Goal: Task Accomplishment & Management: Manage account settings

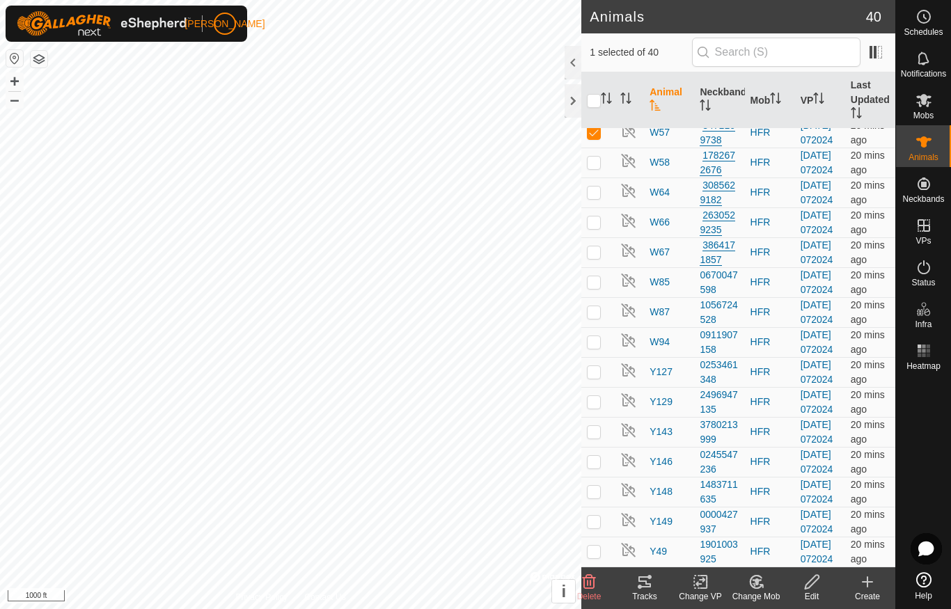
scroll to position [926, 0]
checkbox input "true"
checkbox input "false"
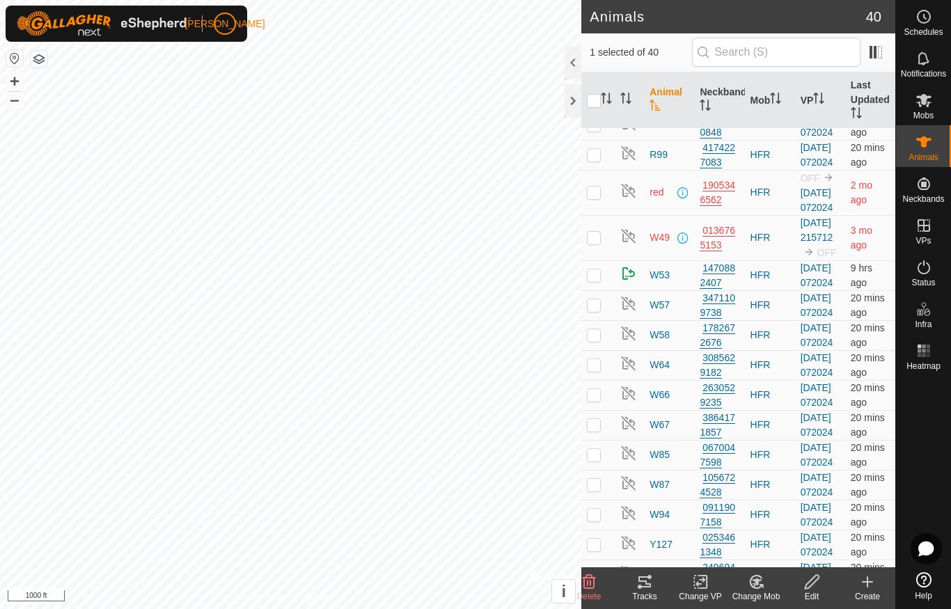
scroll to position [638, 0]
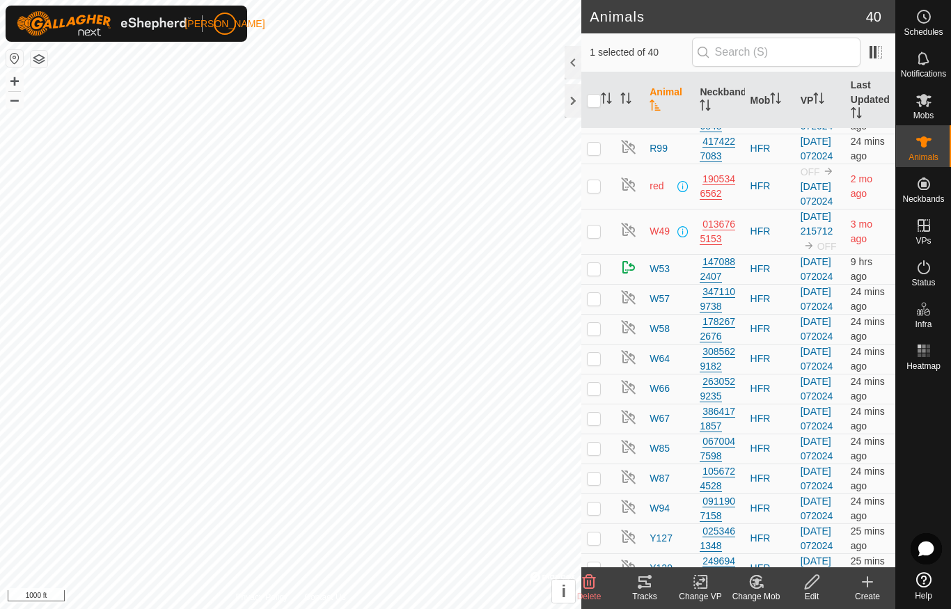
click at [596, 19] on p-checkbox at bounding box center [594, 13] width 14 height 11
checkbox input "false"
click at [572, 103] on div at bounding box center [573, 100] width 17 height 33
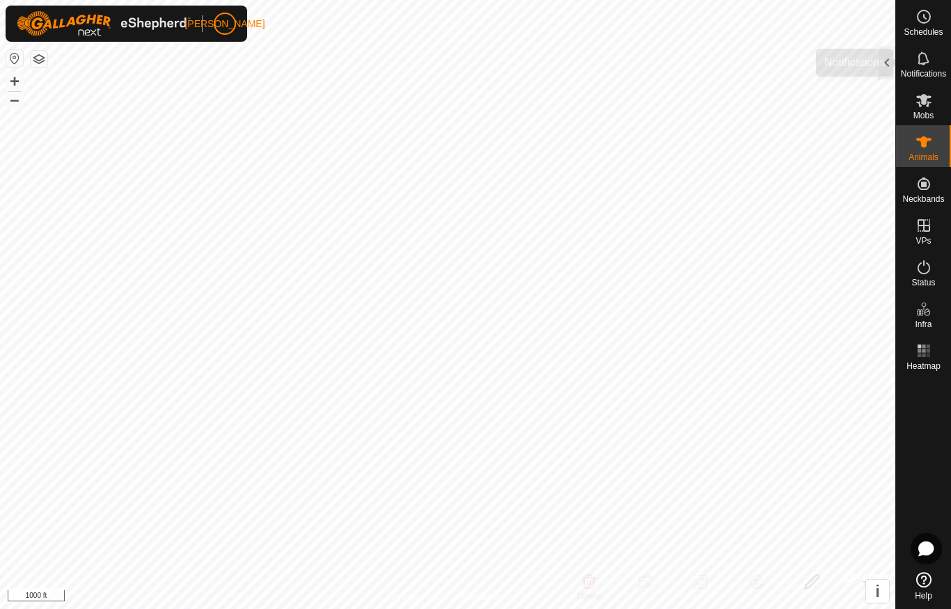
click at [918, 67] on es-notification-svg-icon at bounding box center [923, 58] width 25 height 22
click at [893, 63] on div at bounding box center [886, 62] width 17 height 33
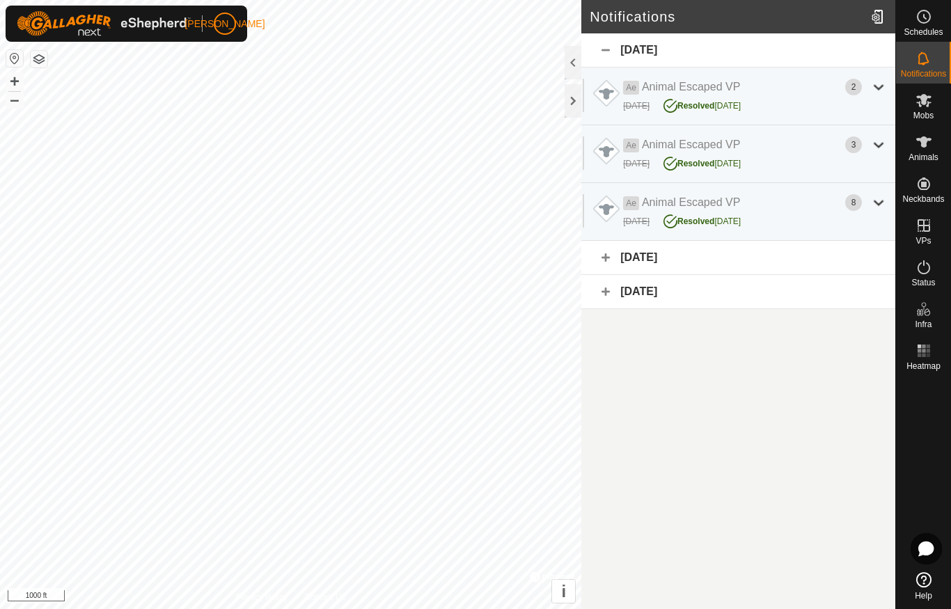
click at [862, 143] on div "3" at bounding box center [866, 144] width 42 height 17
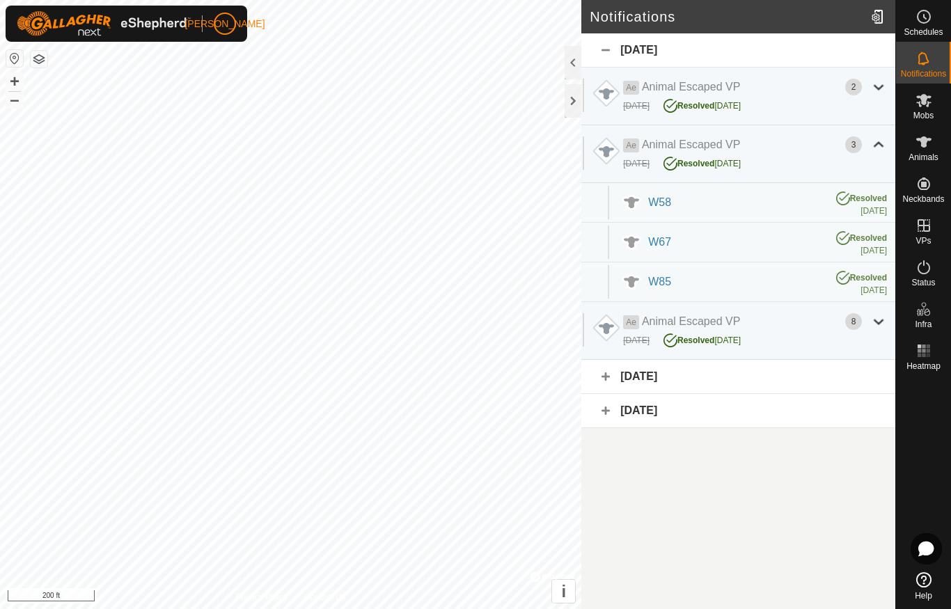
click at [798, 105] on div "[DATE] Resolved [DATE]" at bounding box center [755, 104] width 264 height 18
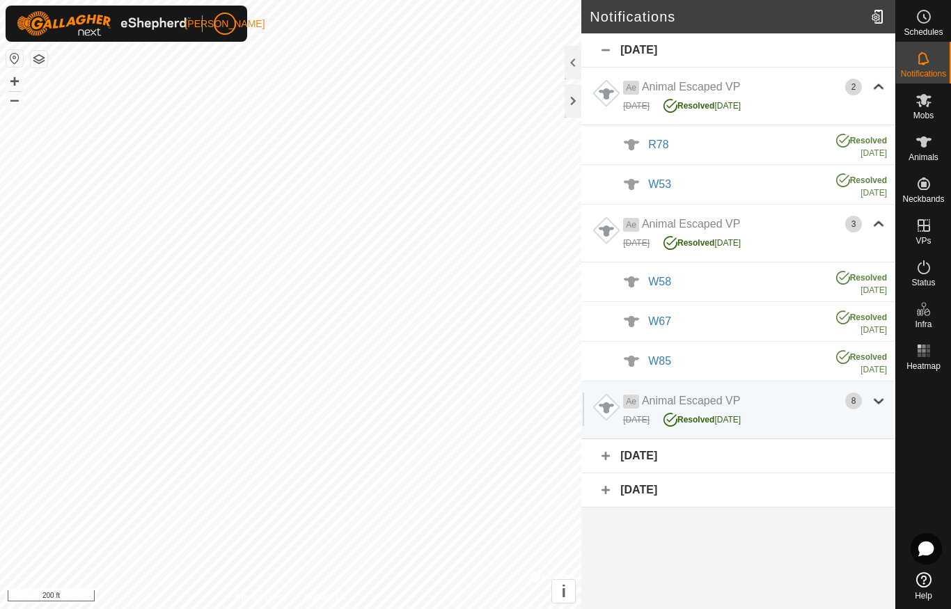
click at [574, 104] on div at bounding box center [573, 100] width 17 height 33
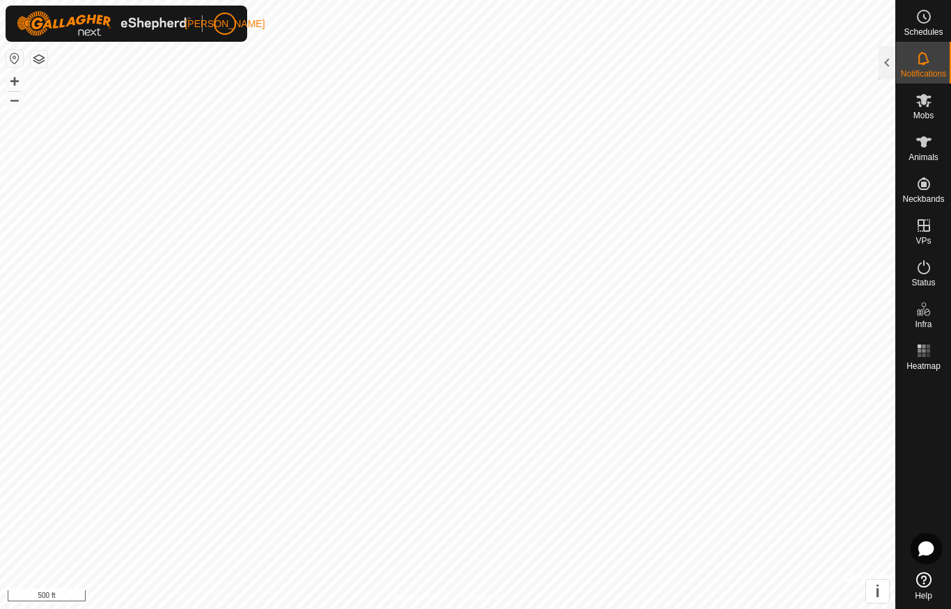
click at [925, 154] on span "Animals" at bounding box center [923, 157] width 30 height 8
click at [890, 63] on div at bounding box center [886, 62] width 17 height 33
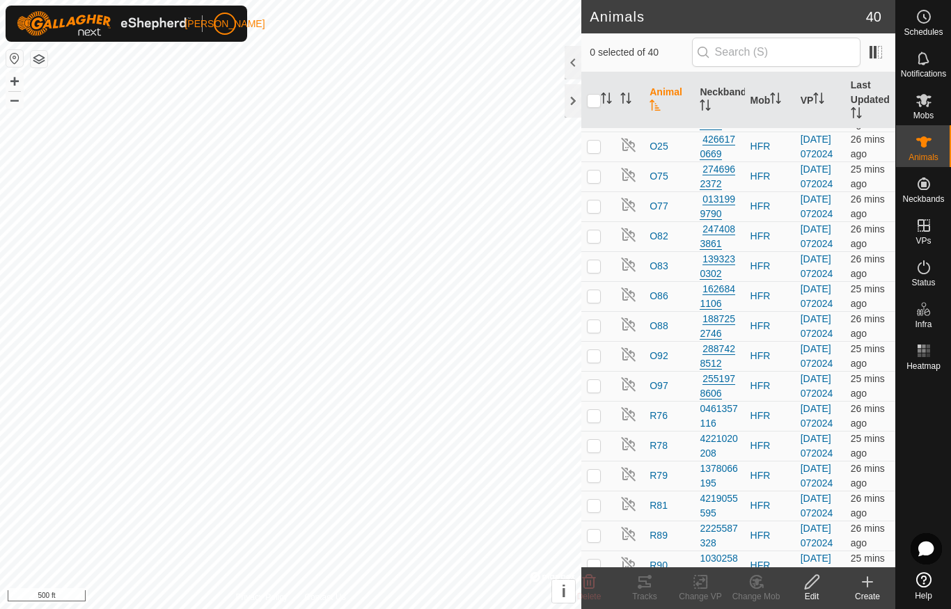
scroll to position [26, 0]
click at [578, 64] on div at bounding box center [573, 62] width 17 height 33
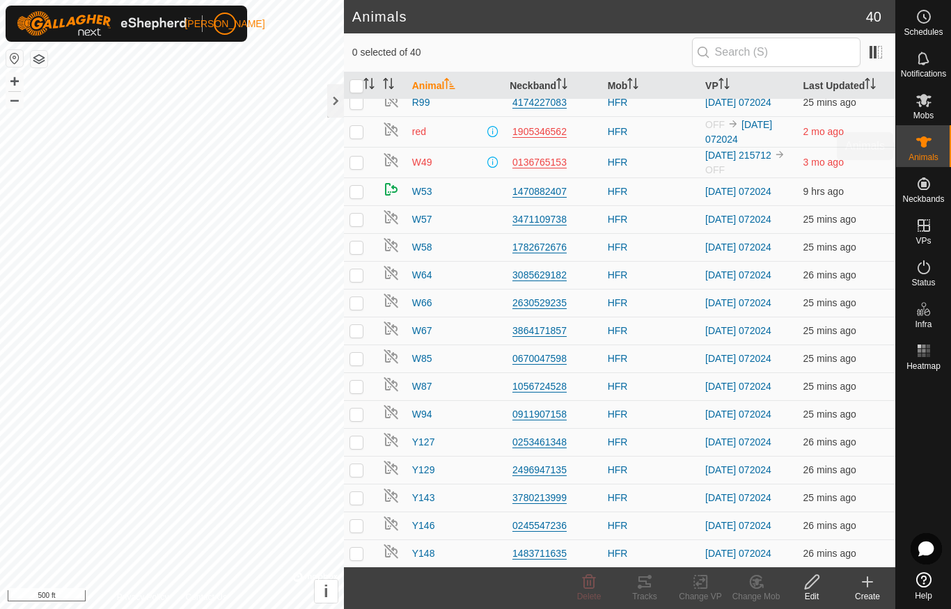
click at [929, 165] on div "Animals" at bounding box center [923, 146] width 55 height 42
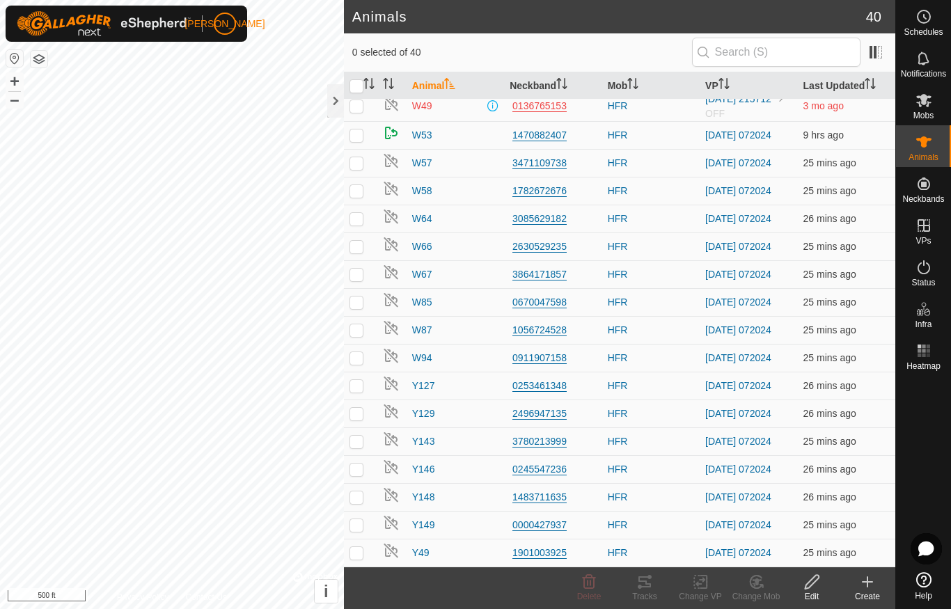
scroll to position [654, 0]
click at [869, 582] on icon at bounding box center [867, 582] width 10 height 0
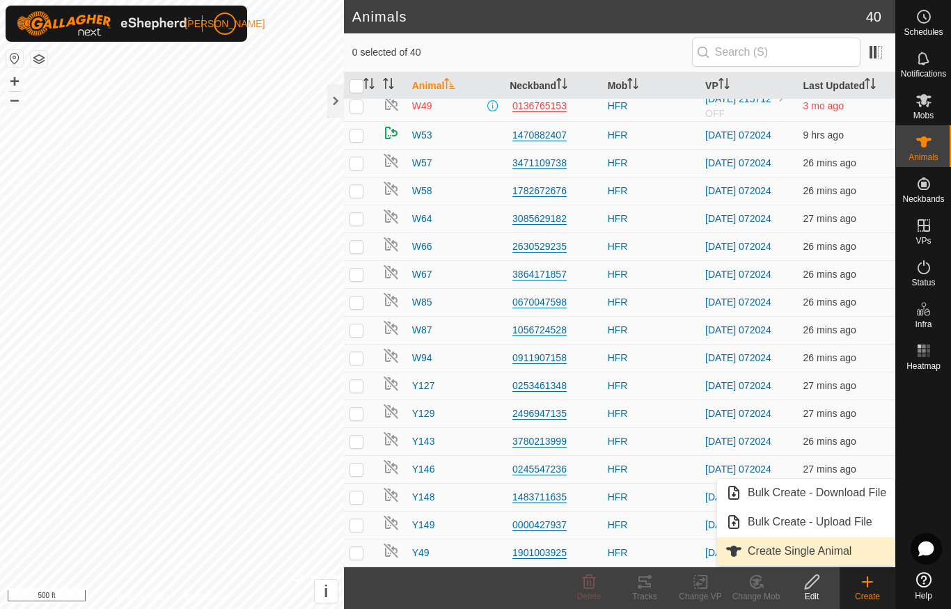
click at [825, 552] on span "Create Single Animal" at bounding box center [800, 551] width 104 height 17
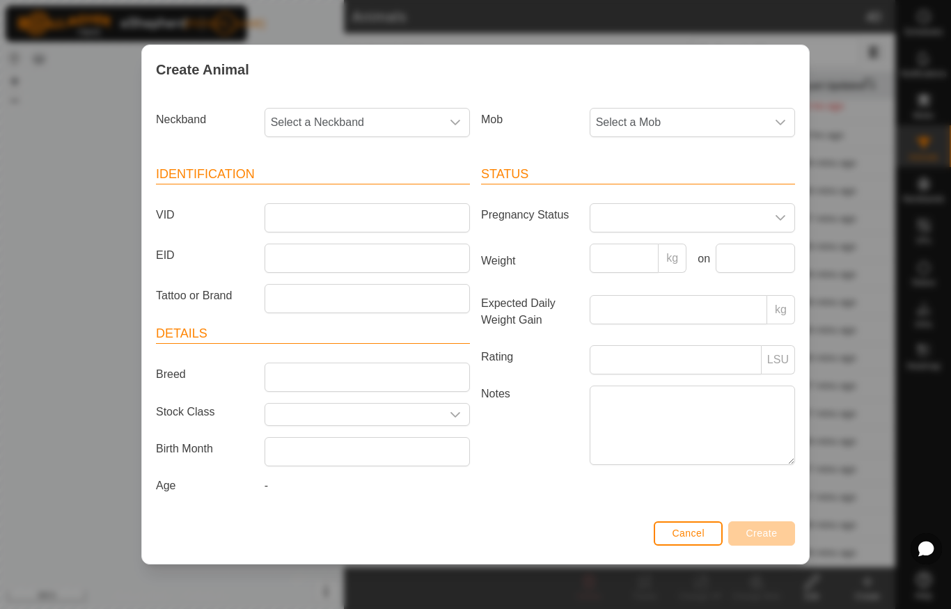
click at [450, 126] on div "dropdown trigger" at bounding box center [455, 123] width 28 height 28
click at [753, 78] on div "Create Animal" at bounding box center [475, 69] width 667 height 49
click at [436, 214] on input "VID" at bounding box center [367, 217] width 205 height 29
click at [436, 120] on span "Select a Neckband" at bounding box center [353, 123] width 176 height 28
click at [533, 90] on div "Create Animal" at bounding box center [475, 69] width 667 height 49
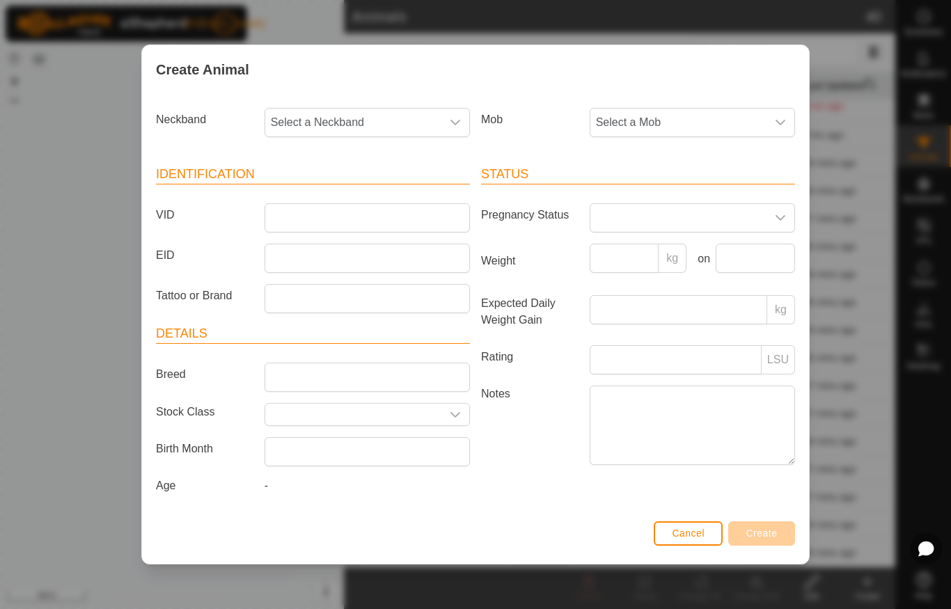
click at [523, 492] on div "Status Pregnancy Status Weight kg on Expected Daily Weight Gain kg Rating LSU N…" at bounding box center [637, 332] width 325 height 368
click at [765, 109] on span "Select a Mob" at bounding box center [678, 123] width 176 height 28
click at [695, 219] on li "HFR" at bounding box center [693, 224] width 204 height 28
click at [427, 116] on span "Select a Neckband" at bounding box center [353, 123] width 176 height 28
click at [579, 65] on div "Create Animal" at bounding box center [475, 69] width 667 height 49
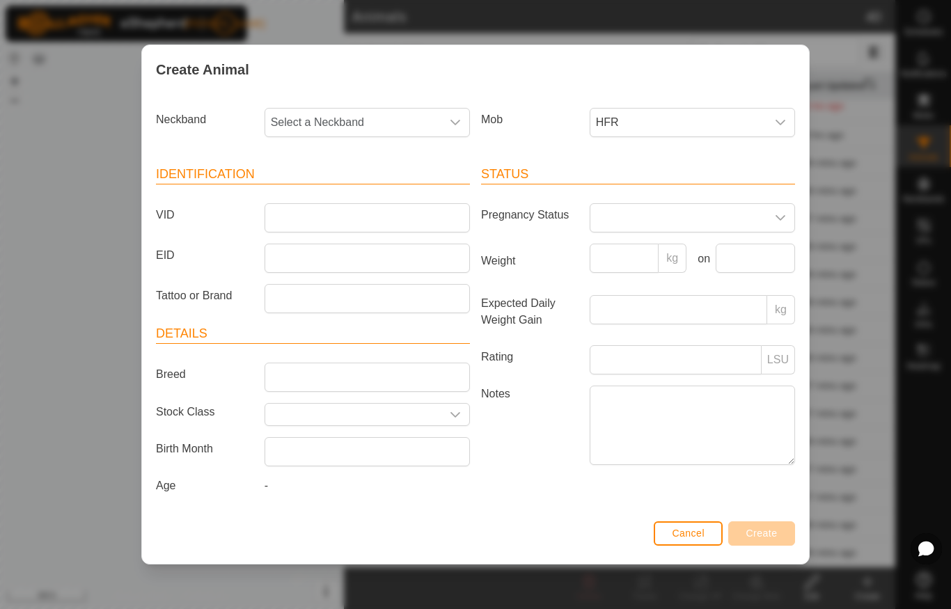
click at [413, 122] on span "Select a Neckband" at bounding box center [353, 123] width 176 height 28
click at [362, 192] on li "-" at bounding box center [368, 194] width 204 height 28
click at [390, 116] on span "-" at bounding box center [353, 123] width 176 height 28
type input "2525134640"
click at [862, 200] on div "Create Animal Neckband - 2525134640 No results found Mob HFR Identification VID…" at bounding box center [475, 304] width 951 height 609
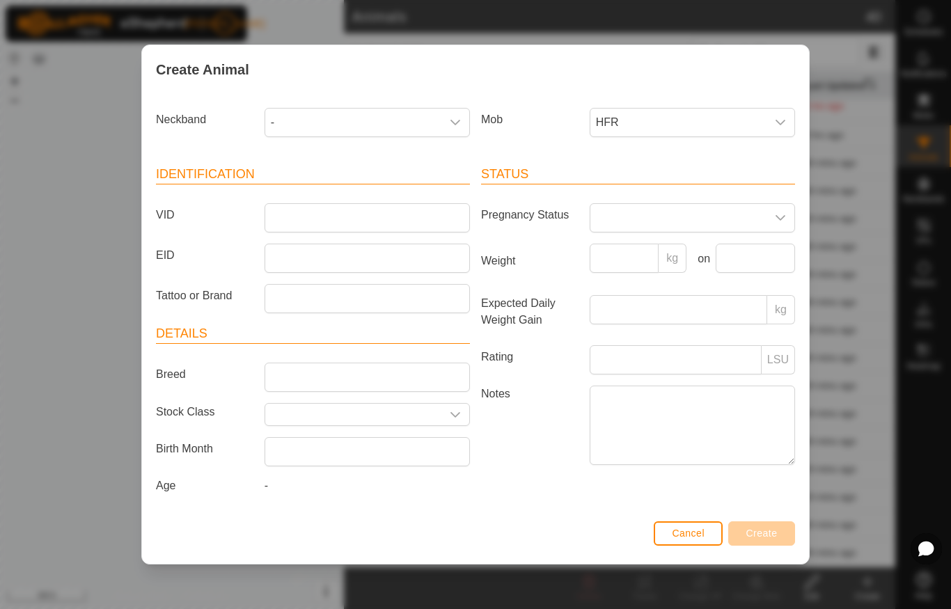
click at [677, 546] on button "Cancel" at bounding box center [688, 533] width 69 height 24
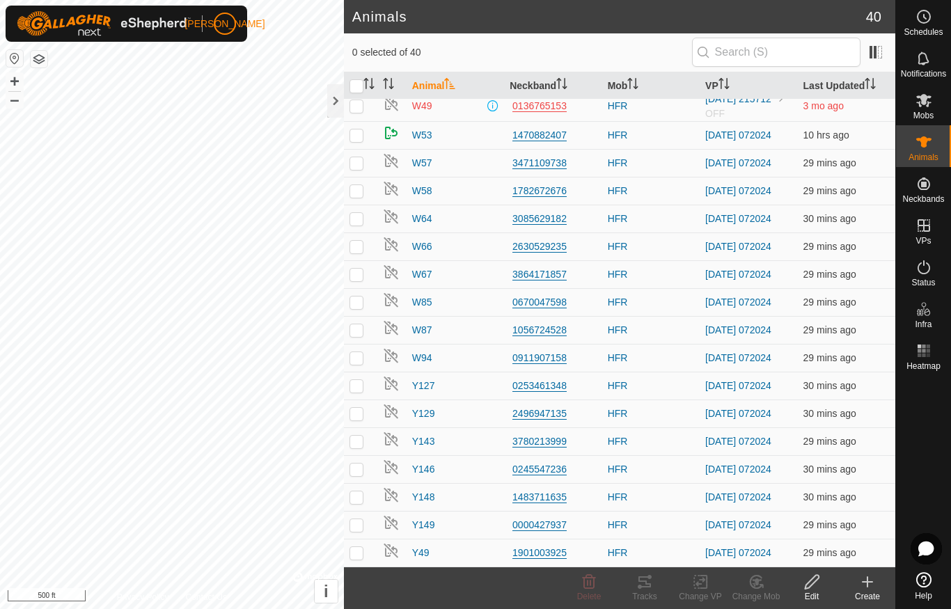
click at [337, 102] on div at bounding box center [335, 100] width 17 height 33
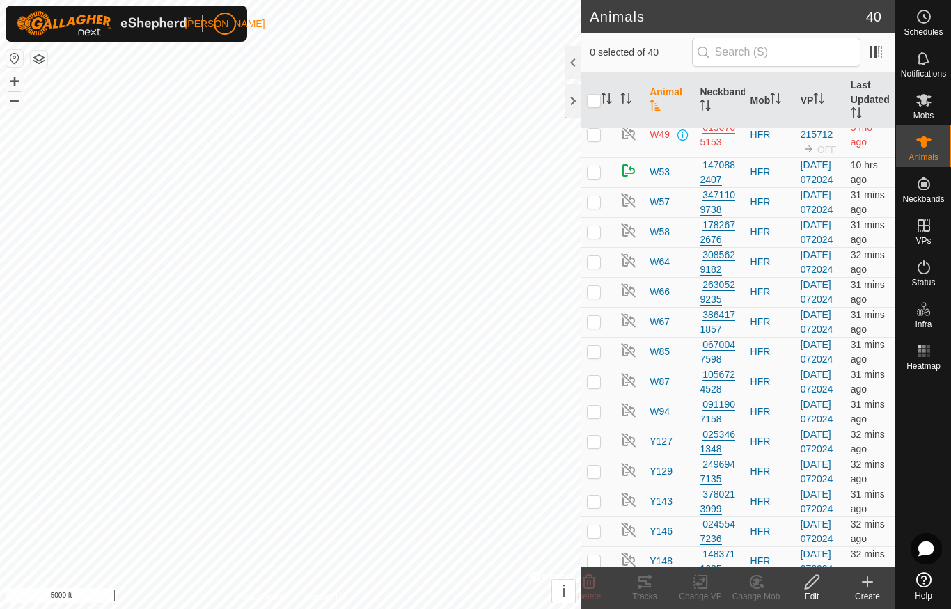
scroll to position [736, 0]
click at [929, 409] on div at bounding box center [923, 471] width 55 height 191
click at [928, 408] on div at bounding box center [923, 471] width 55 height 191
click at [925, 401] on div at bounding box center [923, 471] width 55 height 191
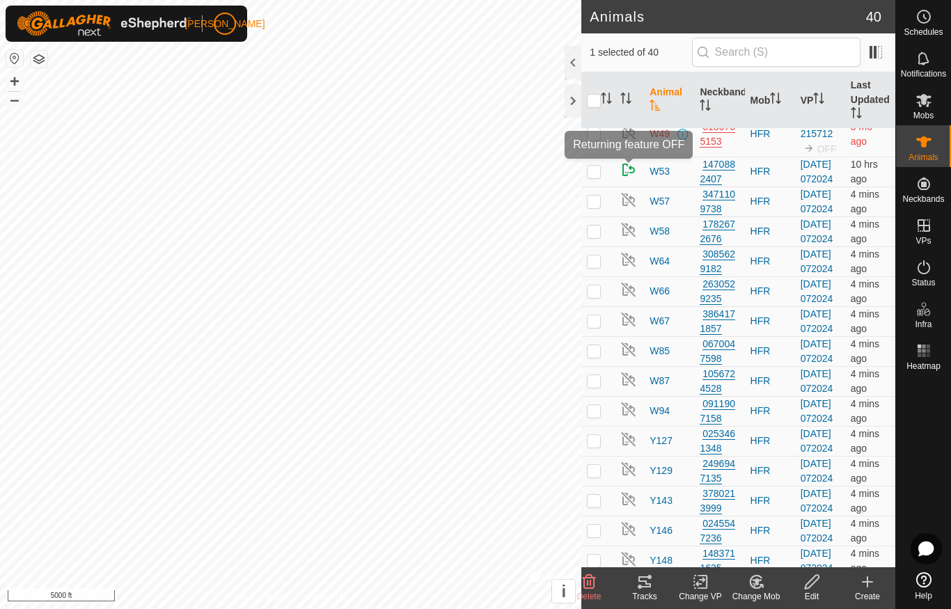
checkbox input "false"
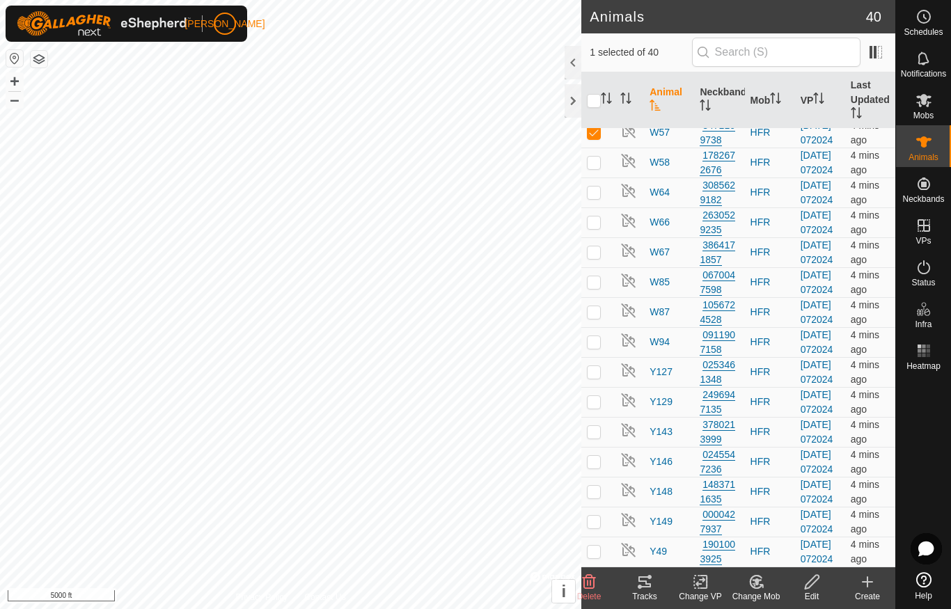
scroll to position [901, 0]
click at [632, 139] on img at bounding box center [628, 131] width 17 height 17
click at [816, 590] on icon at bounding box center [811, 582] width 17 height 17
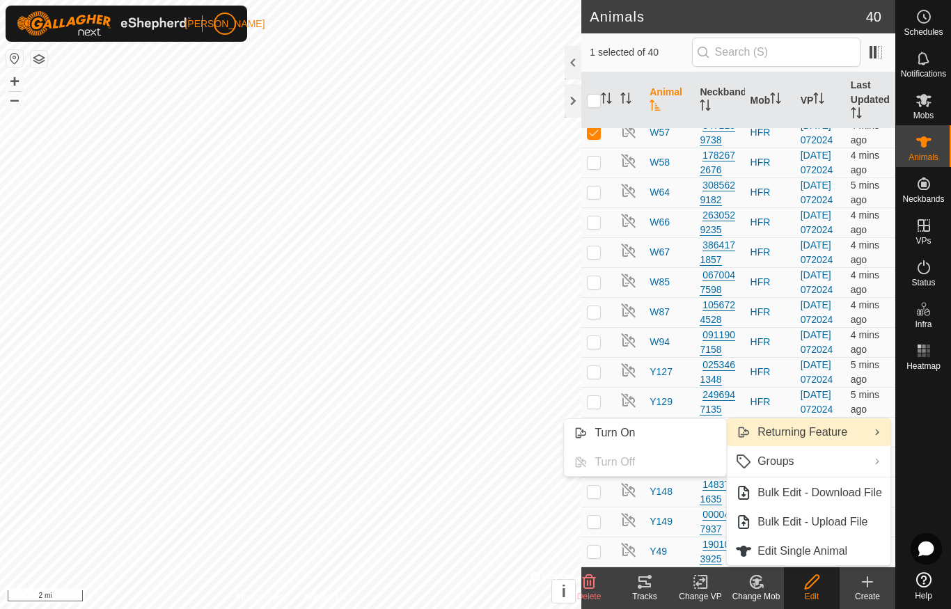
click at [628, 437] on span "Turn On" at bounding box center [614, 433] width 40 height 17
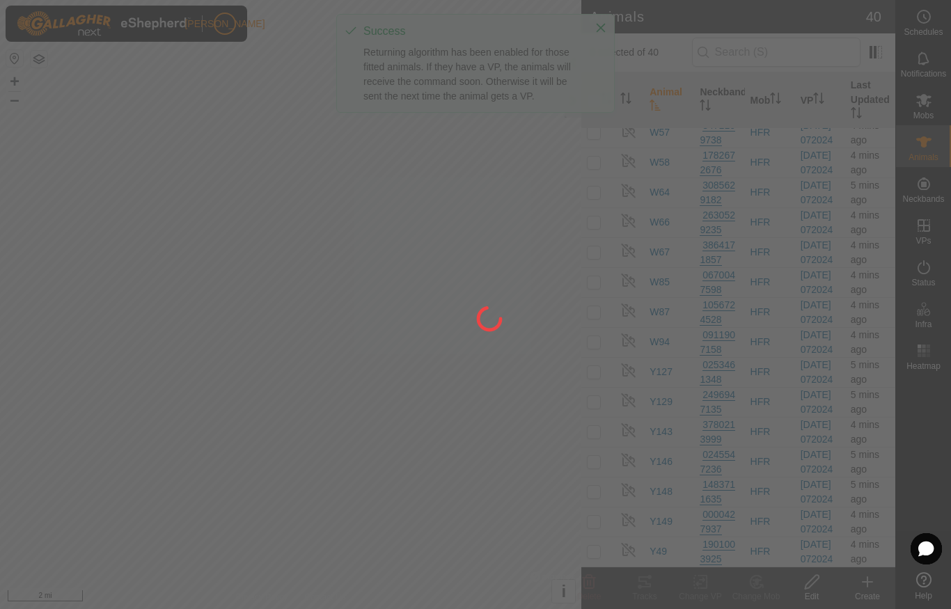
checkbox input "false"
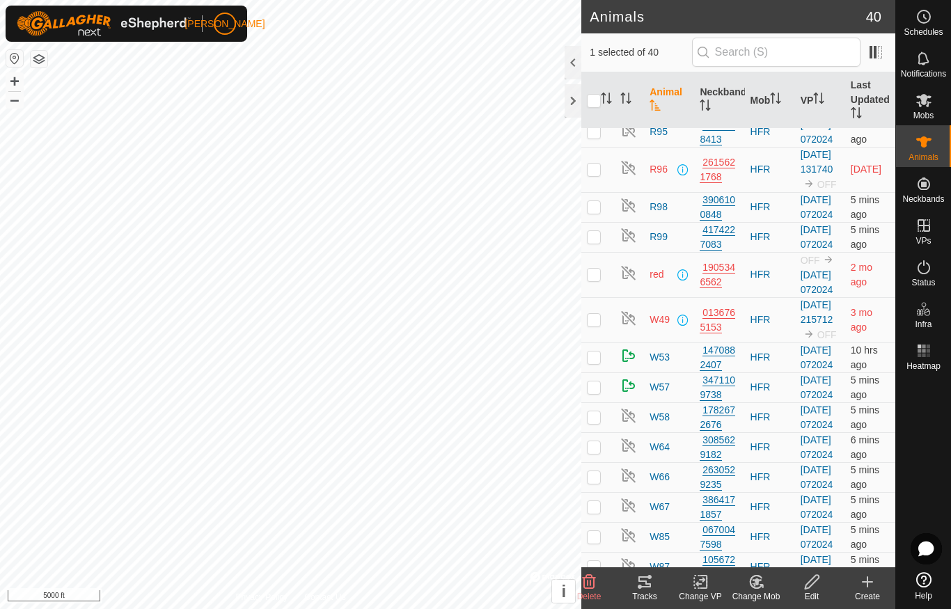
scroll to position [551, 0]
click at [599, 106] on p-checkbox at bounding box center [594, 100] width 14 height 11
click at [601, 116] on td at bounding box center [597, 101] width 33 height 30
checkbox input "true"
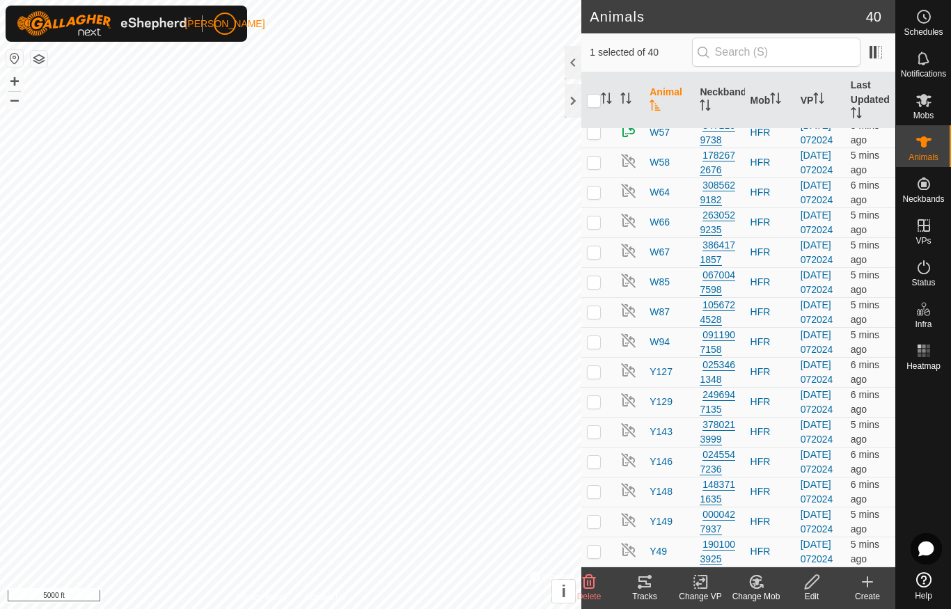
scroll to position [1375, 0]
click at [818, 479] on link "[DATE] 072024" at bounding box center [816, 492] width 33 height 26
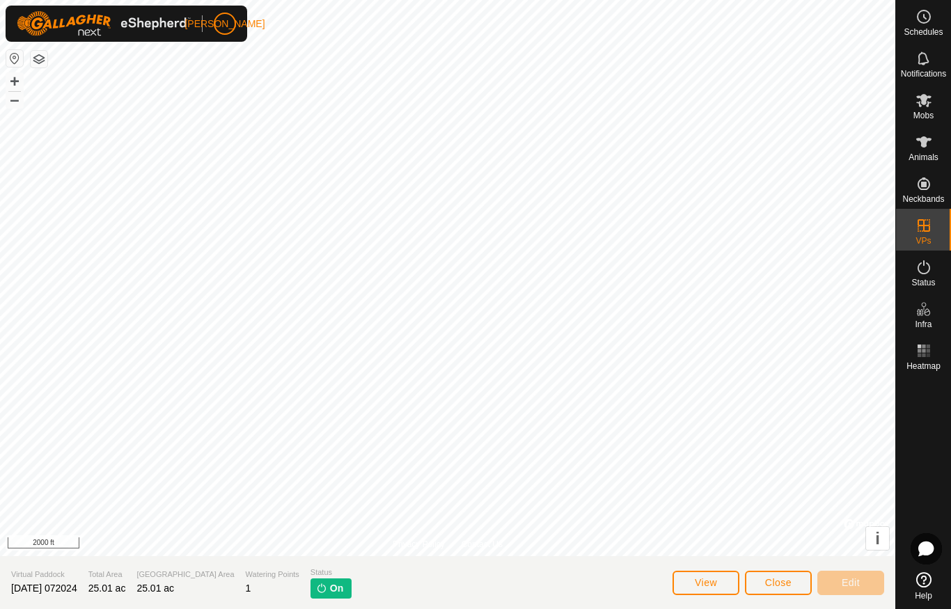
click at [784, 586] on span "Close" at bounding box center [778, 582] width 26 height 11
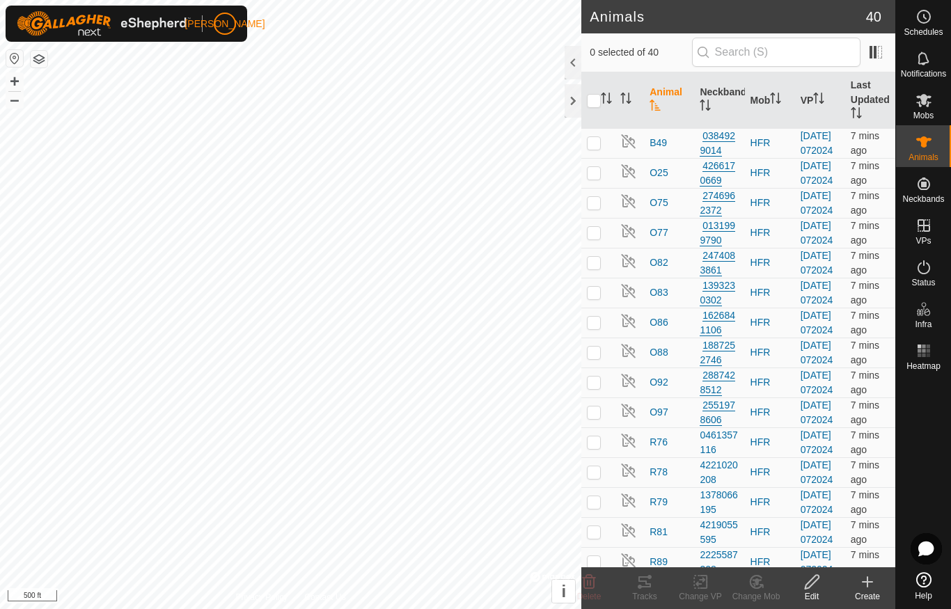
checkbox input "true"
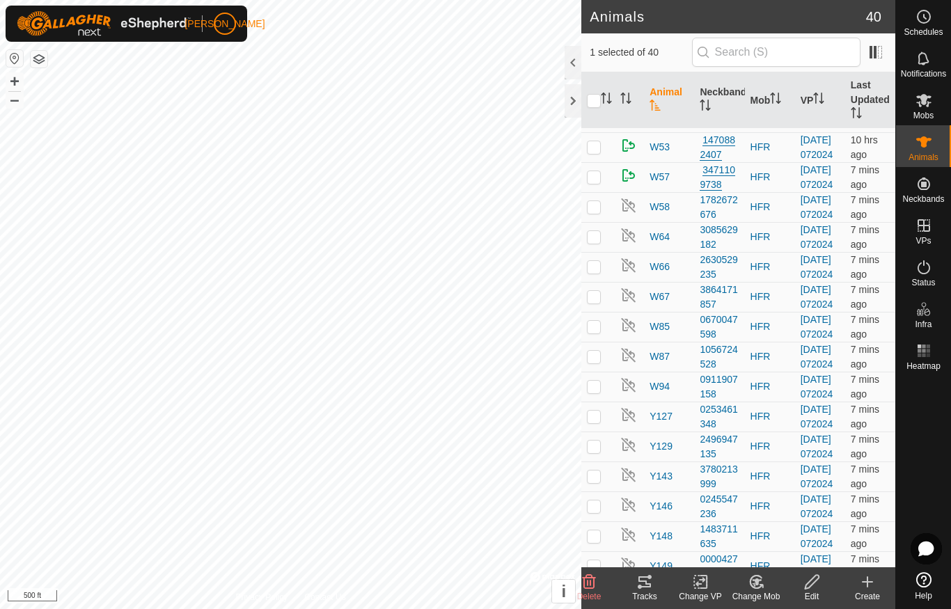
scroll to position [761, 0]
